Goal: Information Seeking & Learning: Find specific fact

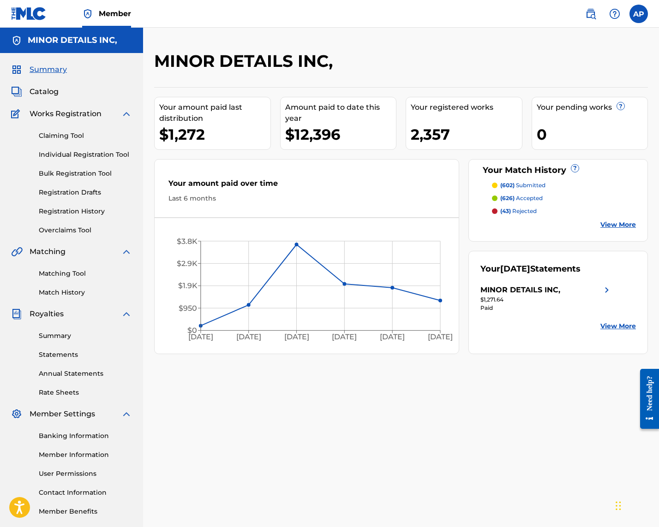
click at [587, 18] on img at bounding box center [590, 13] width 11 height 11
click at [59, 274] on link "Matching Tool" at bounding box center [85, 274] width 93 height 10
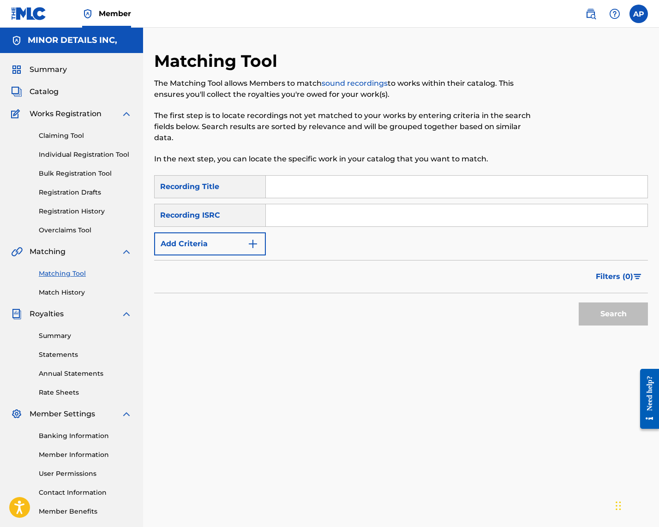
click at [241, 245] on button "Add Criteria" at bounding box center [210, 243] width 112 height 23
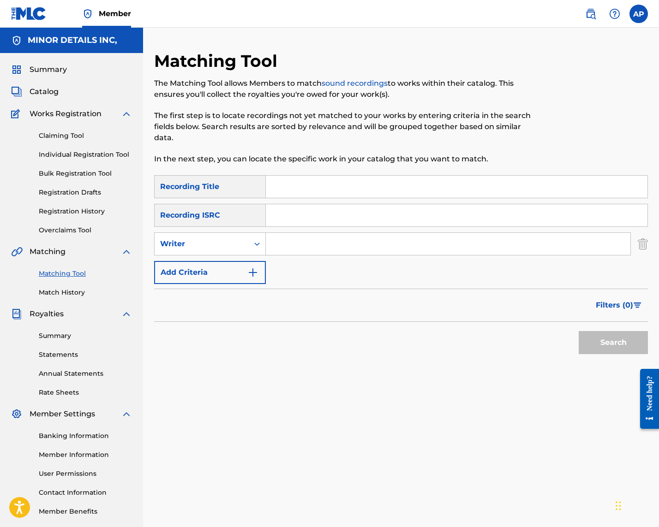
click at [296, 240] on input "Search Form" at bounding box center [448, 244] width 364 height 22
type input "[PERSON_NAME]"
click at [578, 331] on button "Search" at bounding box center [612, 342] width 69 height 23
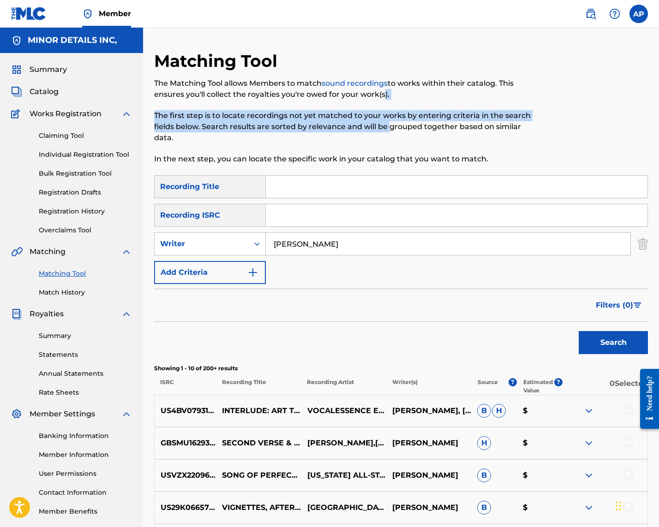
drag, startPoint x: 385, startPoint y: 99, endPoint x: 389, endPoint y: 131, distance: 32.0
click at [389, 131] on div "The Matching Tool allows Members to match sound recordings to works within thei…" at bounding box center [344, 121] width 380 height 87
click at [389, 131] on p "The first step is to locate recordings not yet matched to your works by enterin…" at bounding box center [344, 126] width 380 height 33
drag, startPoint x: 410, startPoint y: 142, endPoint x: 429, endPoint y: 85, distance: 60.4
click at [429, 85] on div "The Matching Tool allows Members to match sound recordings to works within thei…" at bounding box center [344, 121] width 380 height 87
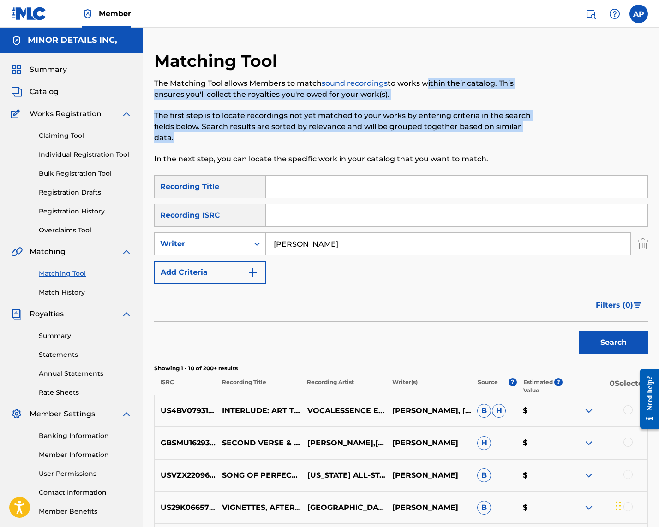
click at [429, 85] on p "The Matching Tool allows Members to match sound recordings to works within thei…" at bounding box center [344, 89] width 380 height 22
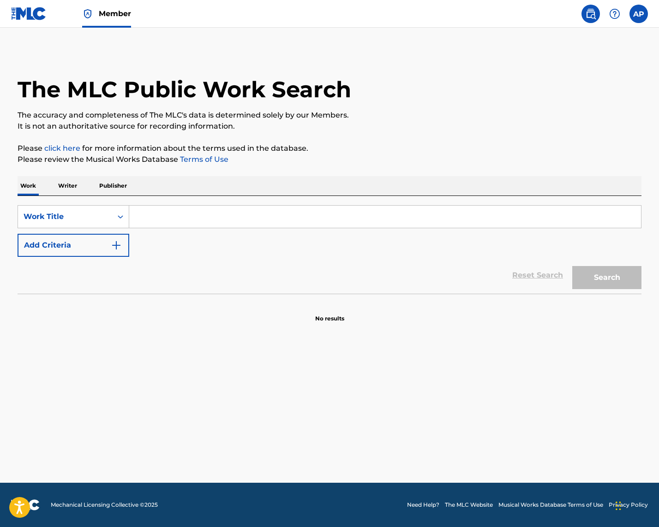
click at [56, 184] on p "Writer" at bounding box center [67, 185] width 24 height 19
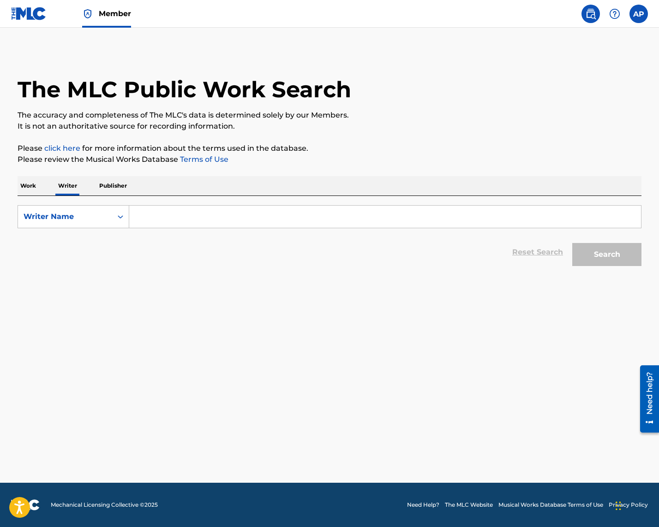
click at [172, 215] on input "Search Form" at bounding box center [385, 217] width 512 height 22
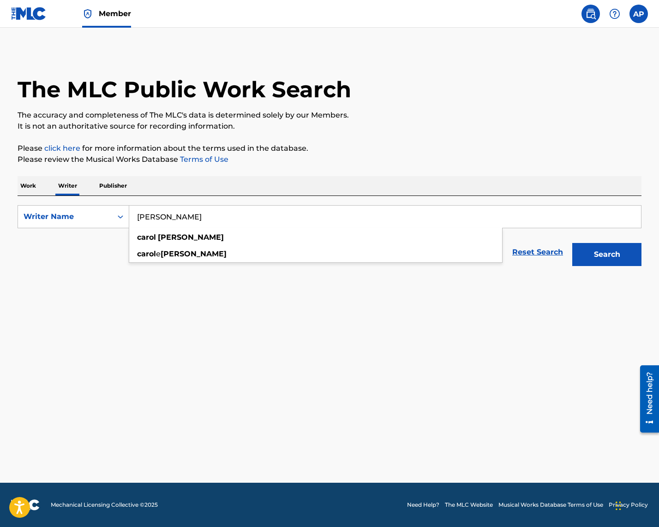
type input "[PERSON_NAME]"
click at [572, 243] on button "Search" at bounding box center [606, 254] width 69 height 23
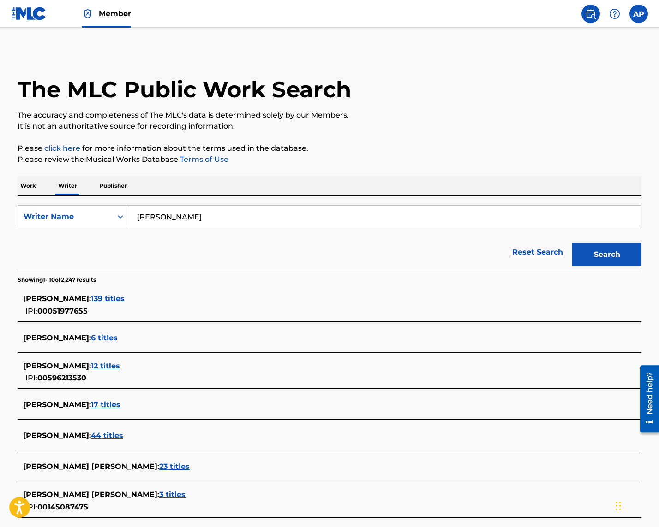
click at [104, 299] on span "139 titles" at bounding box center [108, 298] width 34 height 9
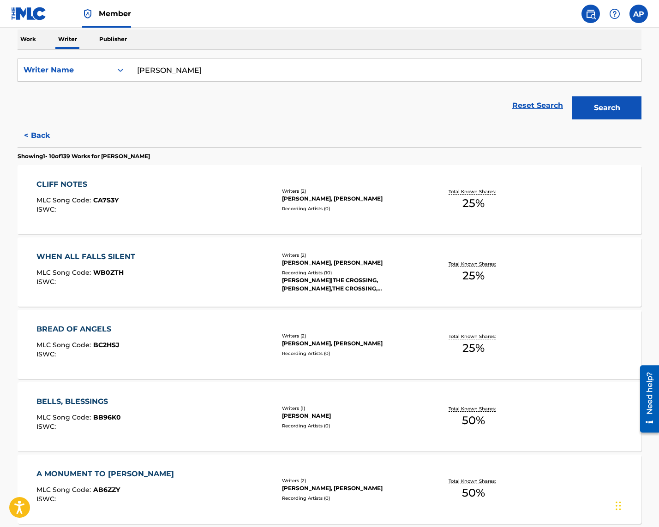
scroll to position [139, 0]
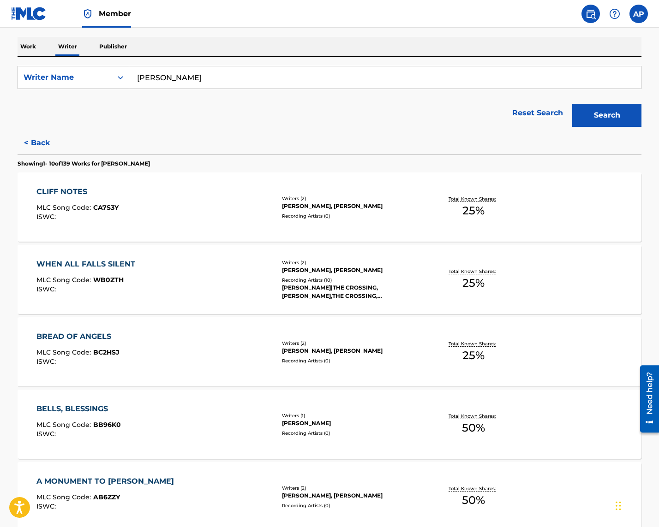
click at [186, 217] on div "CLIFF NOTES MLC Song Code : CA7S3Y ISWC :" at bounding box center [154, 207] width 237 height 42
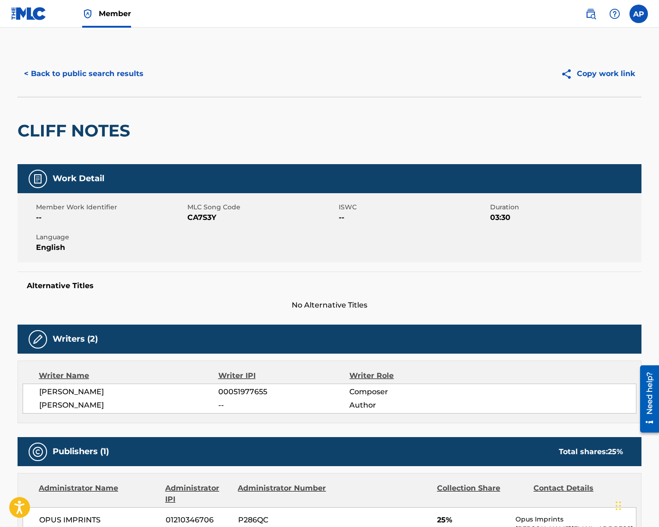
scroll to position [195, 0]
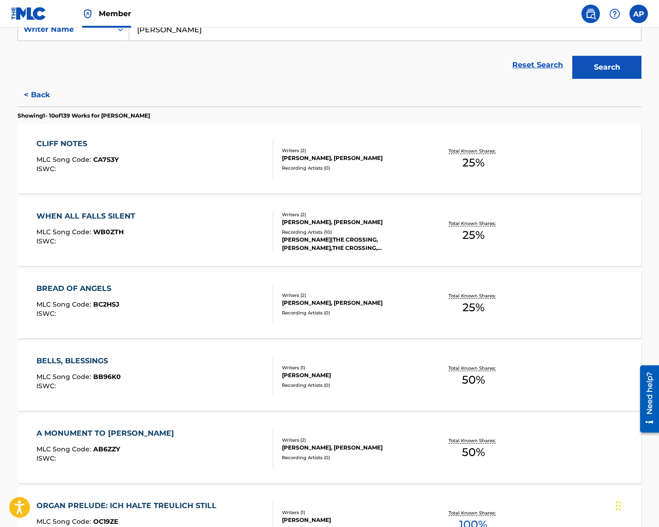
scroll to position [523, 0]
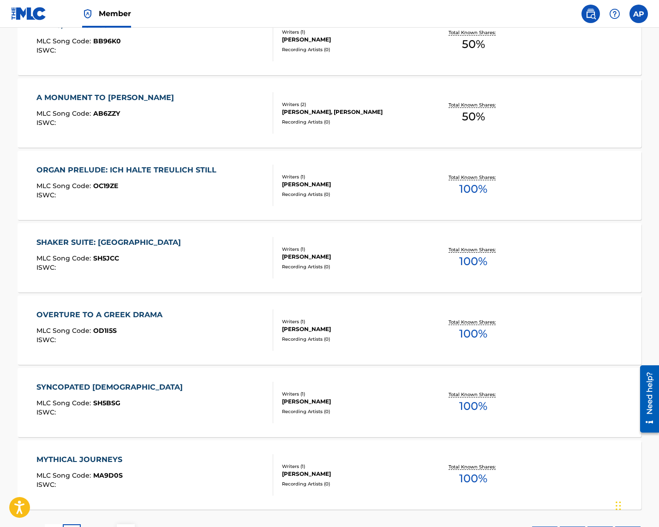
click at [212, 330] on div "OVERTURE TO A GREEK DRAMA MLC Song Code : OD1I5S ISWC :" at bounding box center [154, 330] width 237 height 42
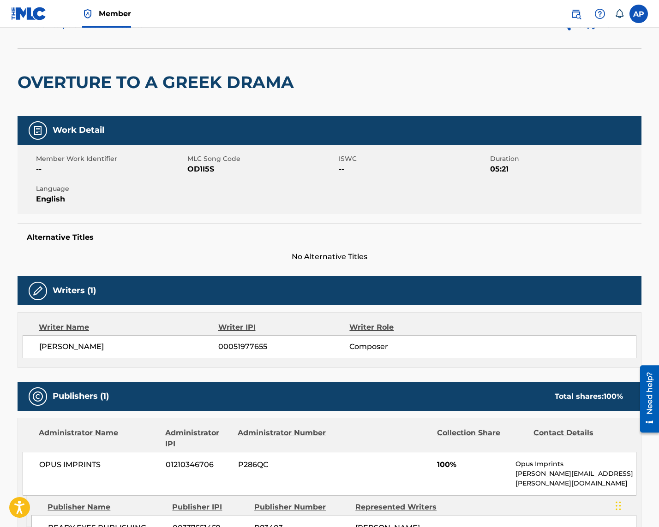
scroll to position [28, 0]
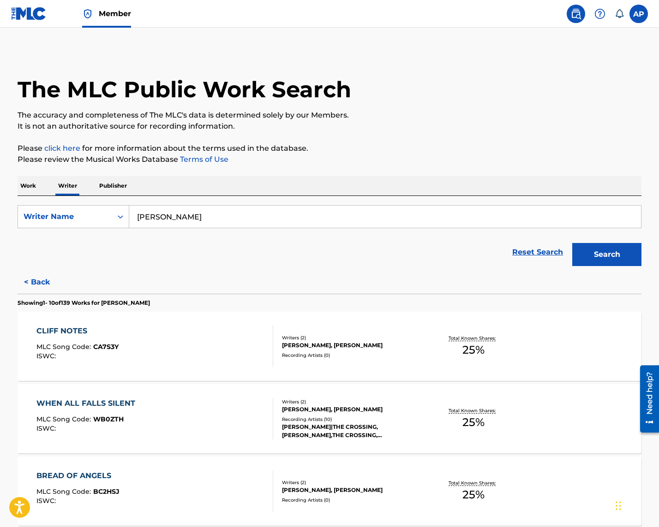
scroll to position [253, 0]
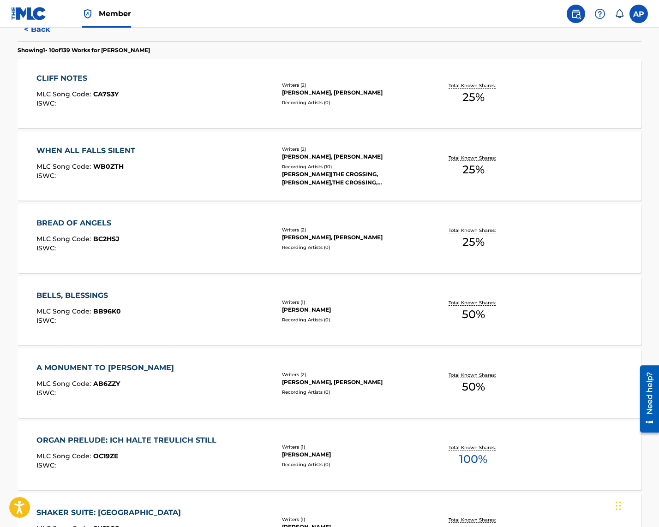
click at [197, 365] on div "A MONUMENT TO [PERSON_NAME] MLC Song Code : AB6ZZY ISWC :" at bounding box center [154, 384] width 237 height 42
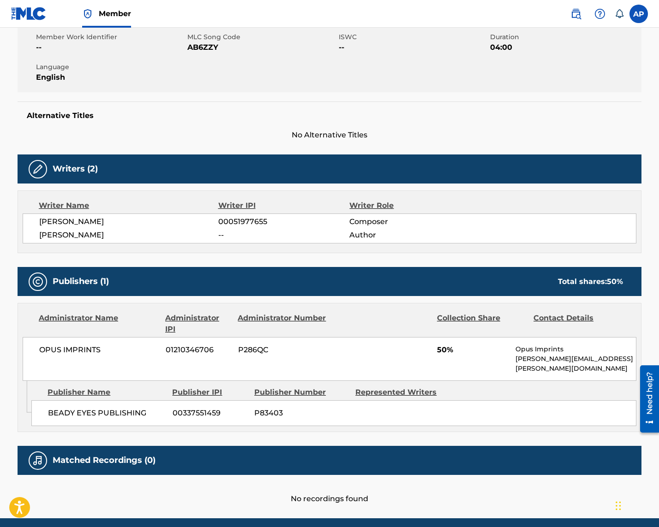
scroll to position [195, 0]
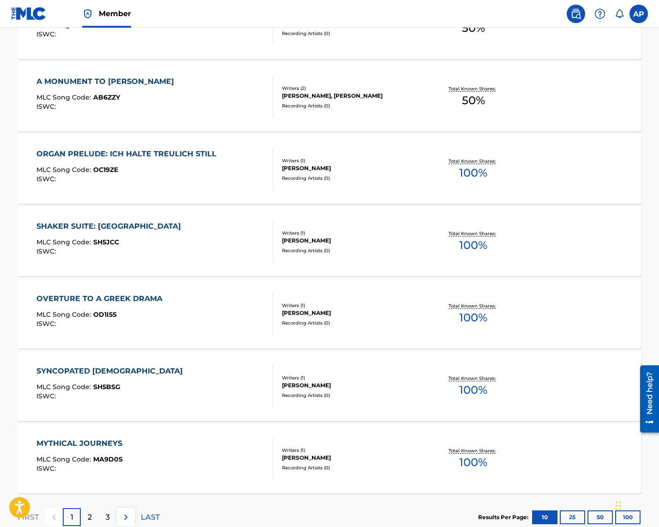
scroll to position [601, 0]
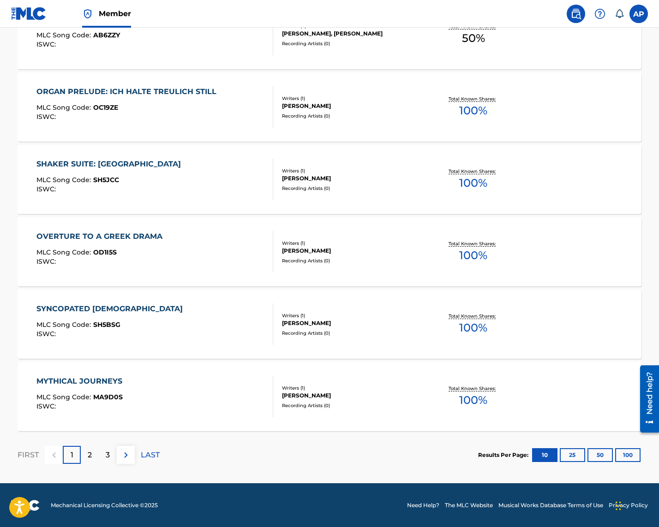
click at [627, 455] on button "100" at bounding box center [627, 455] width 25 height 14
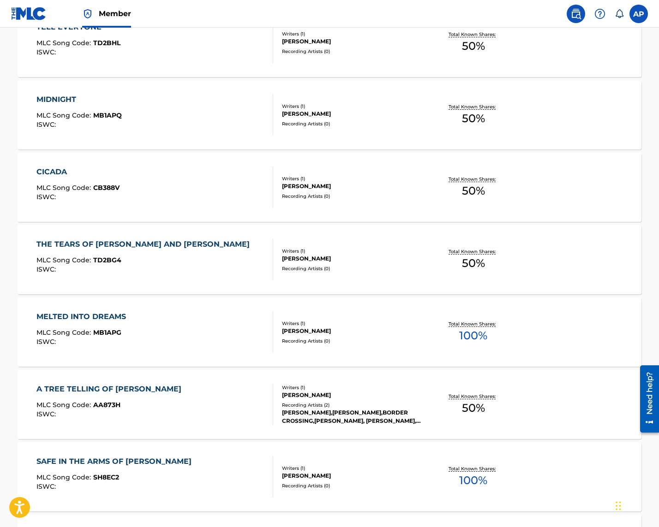
scroll to position [5040, 0]
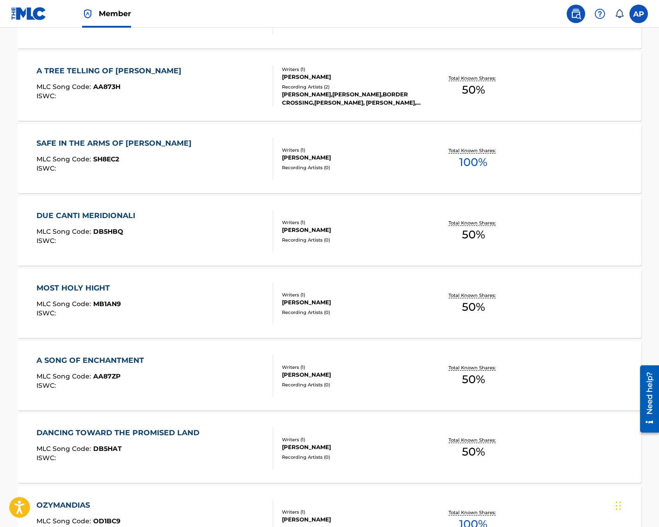
click at [235, 443] on div "DANCING TOWARD THE PROMISED LAND MLC Song Code : DB5HAT ISWC :" at bounding box center [154, 449] width 237 height 42
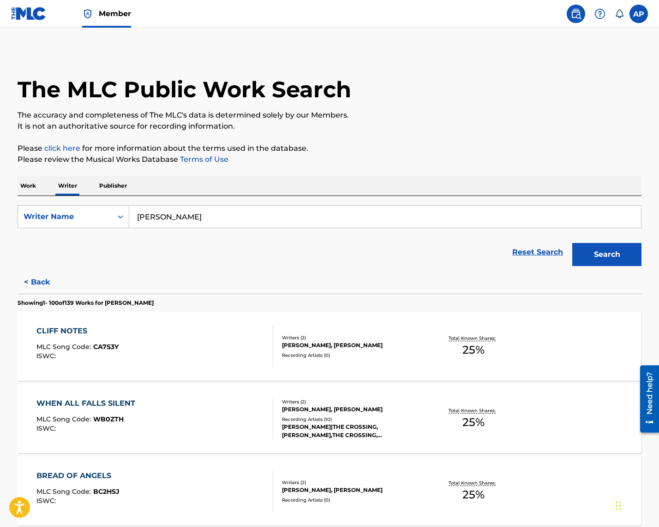
scroll to position [427, 0]
